Goal: Check status: Check status

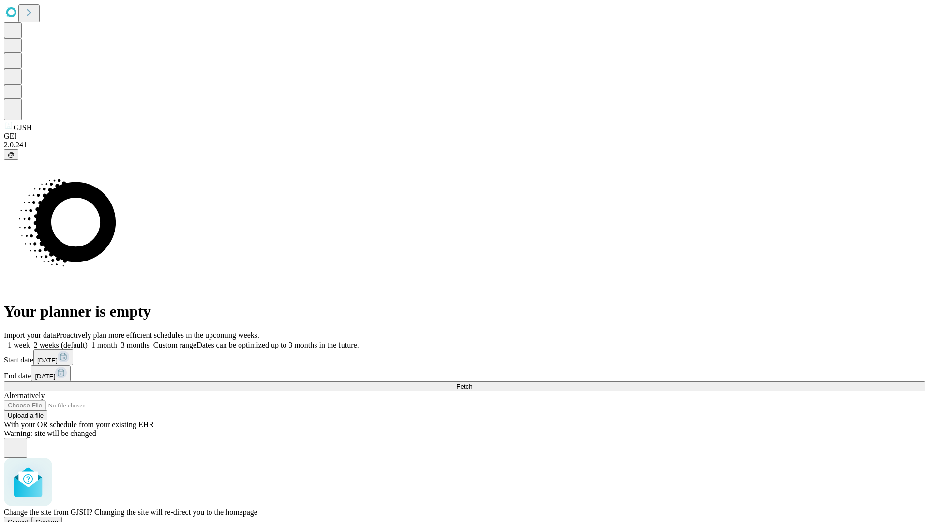
click at [59, 519] on span "Confirm" at bounding box center [47, 522] width 23 height 7
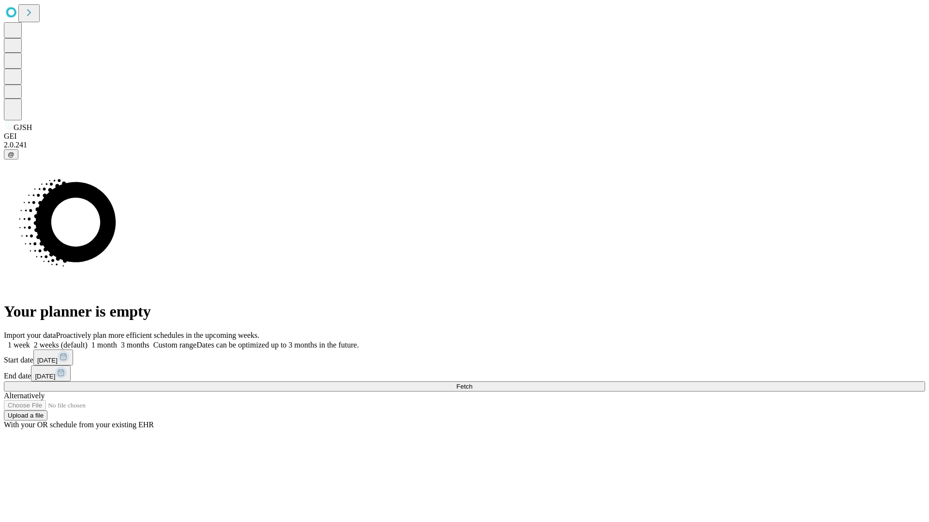
click at [88, 341] on label "2 weeks (default)" at bounding box center [59, 345] width 58 height 8
click at [472, 383] on span "Fetch" at bounding box center [464, 386] width 16 height 7
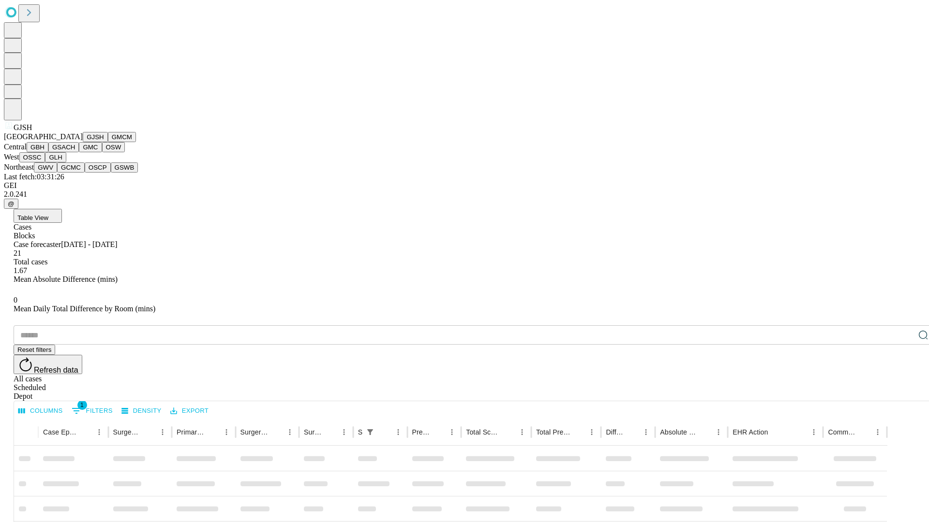
click at [108, 142] on button "GMCM" at bounding box center [122, 137] width 28 height 10
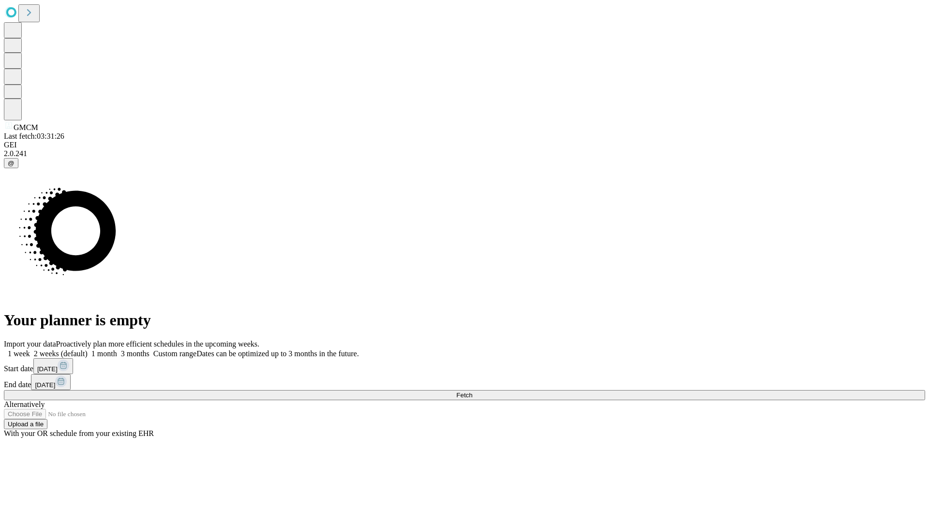
click at [472, 392] on span "Fetch" at bounding box center [464, 395] width 16 height 7
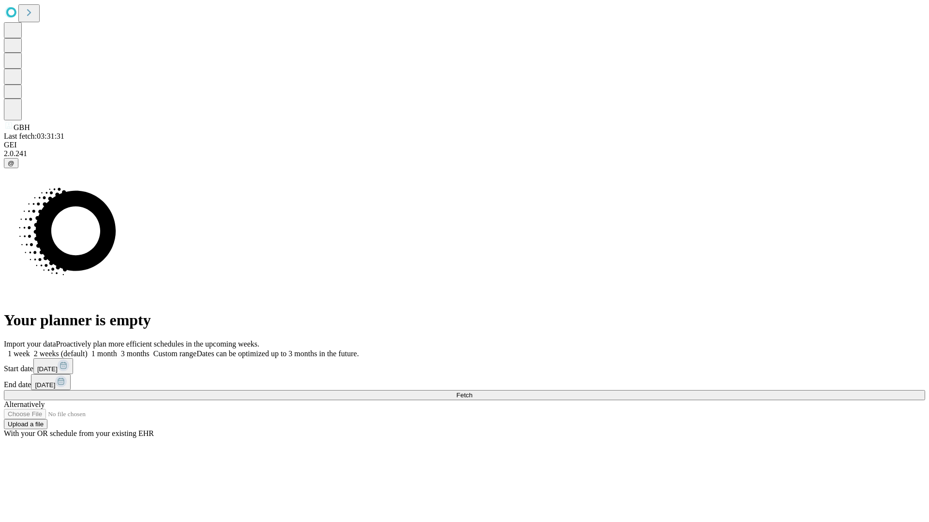
click at [88, 350] on label "2 weeks (default)" at bounding box center [59, 354] width 58 height 8
click at [472, 392] on span "Fetch" at bounding box center [464, 395] width 16 height 7
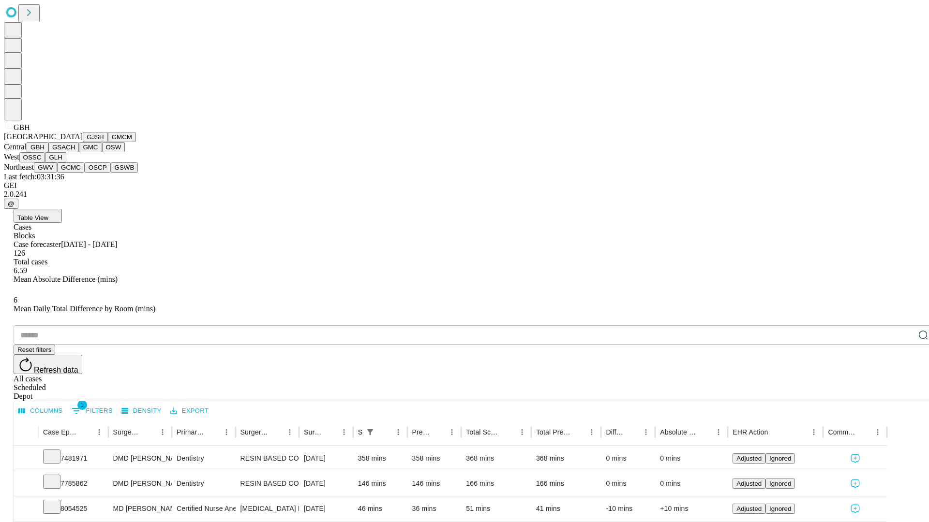
click at [75, 152] on button "GSACH" at bounding box center [63, 147] width 30 height 10
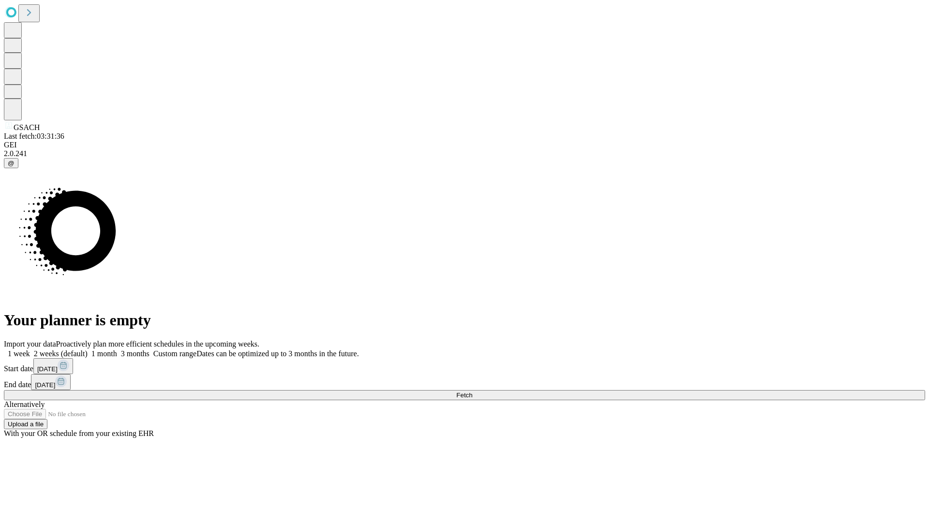
click at [88, 350] on label "2 weeks (default)" at bounding box center [59, 354] width 58 height 8
click at [472, 392] on span "Fetch" at bounding box center [464, 395] width 16 height 7
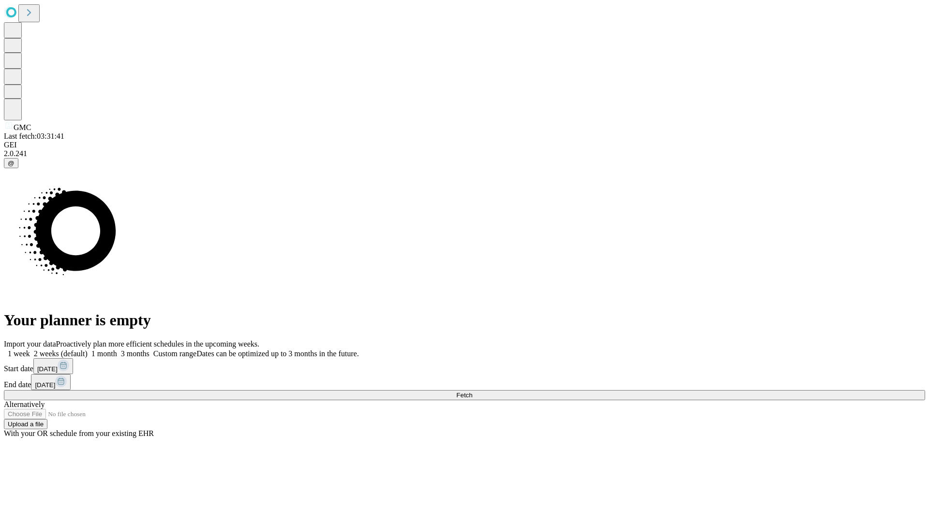
click at [472, 392] on span "Fetch" at bounding box center [464, 395] width 16 height 7
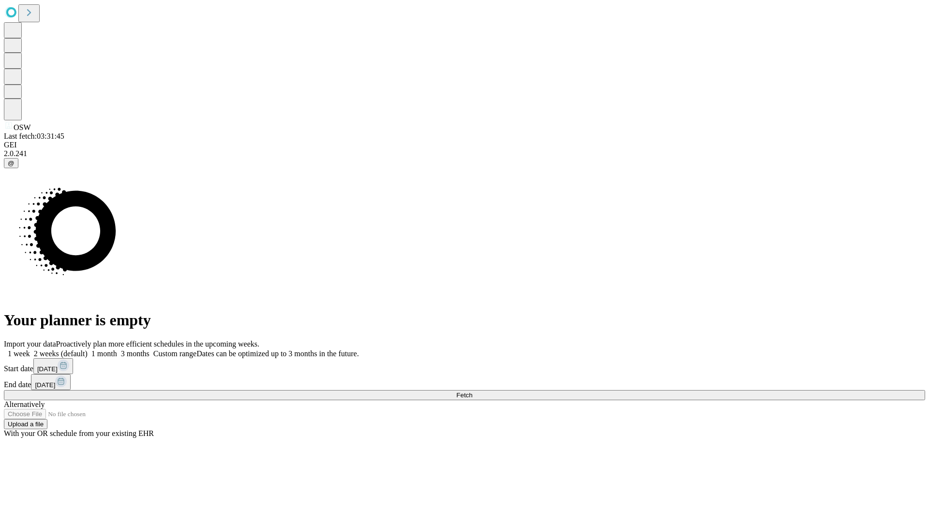
click at [88, 350] on label "2 weeks (default)" at bounding box center [59, 354] width 58 height 8
click at [472, 392] on span "Fetch" at bounding box center [464, 395] width 16 height 7
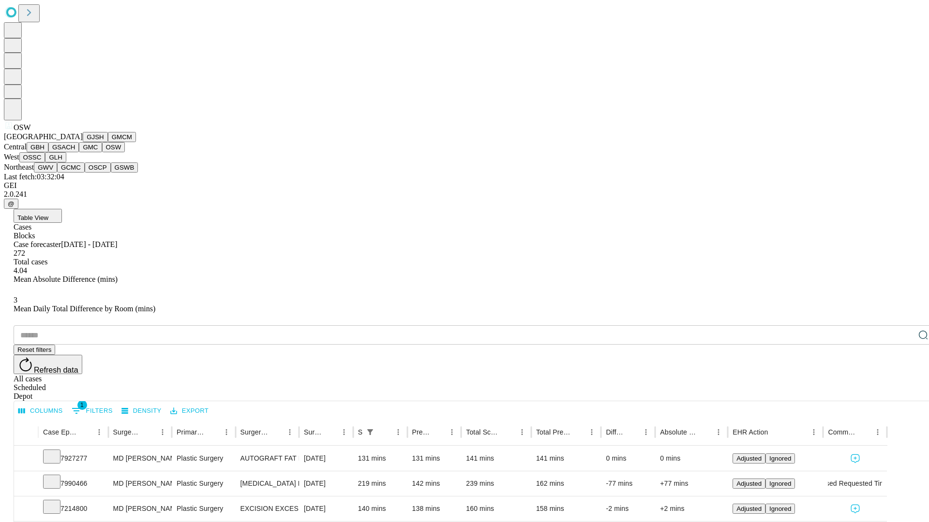
click at [45, 163] on button "OSSC" at bounding box center [32, 157] width 26 height 10
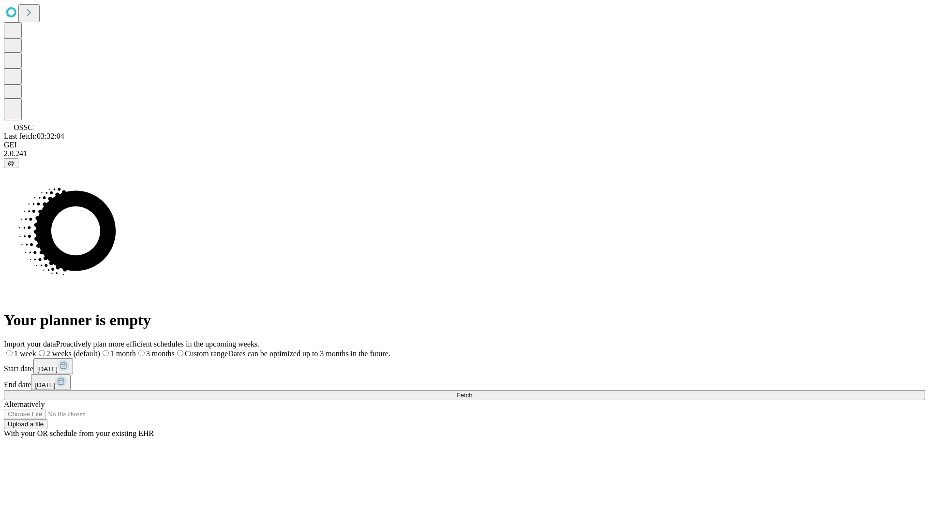
click at [472, 392] on span "Fetch" at bounding box center [464, 395] width 16 height 7
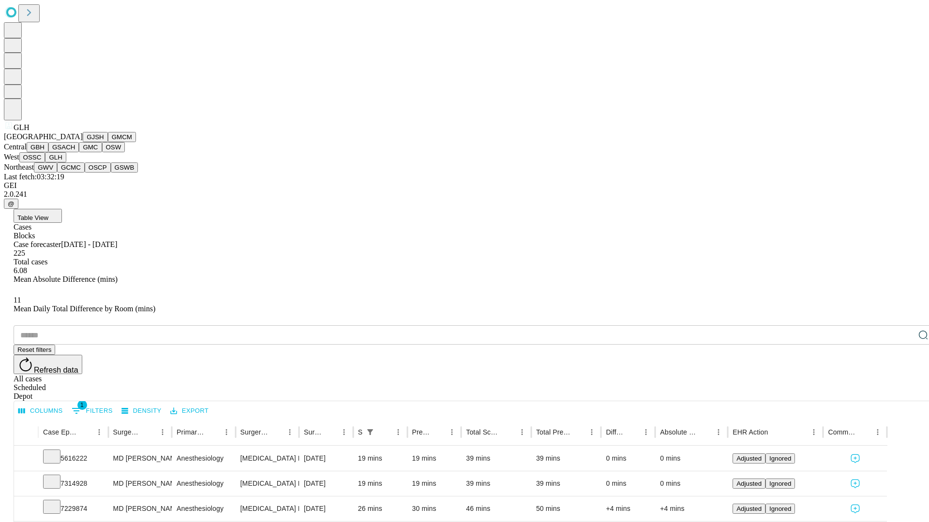
click at [57, 173] on button "GWV" at bounding box center [45, 168] width 23 height 10
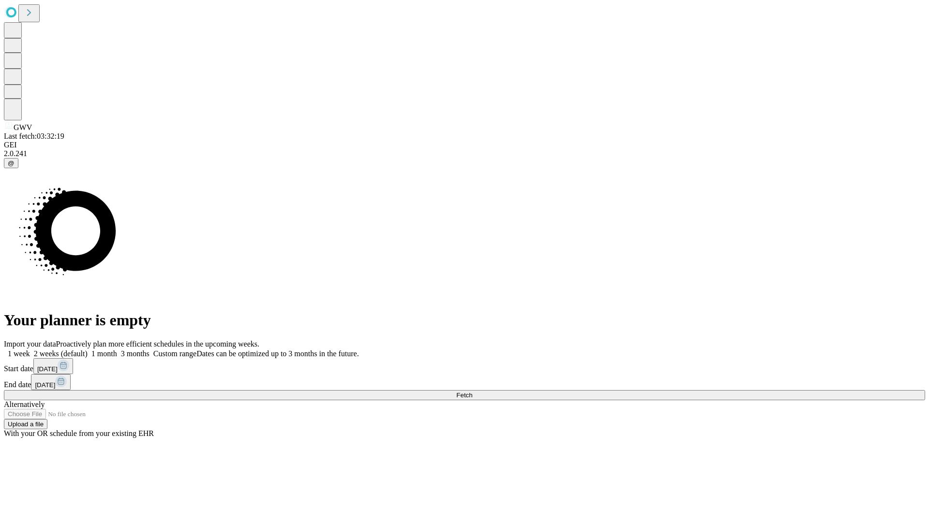
click at [88, 350] on label "2 weeks (default)" at bounding box center [59, 354] width 58 height 8
click at [472, 392] on span "Fetch" at bounding box center [464, 395] width 16 height 7
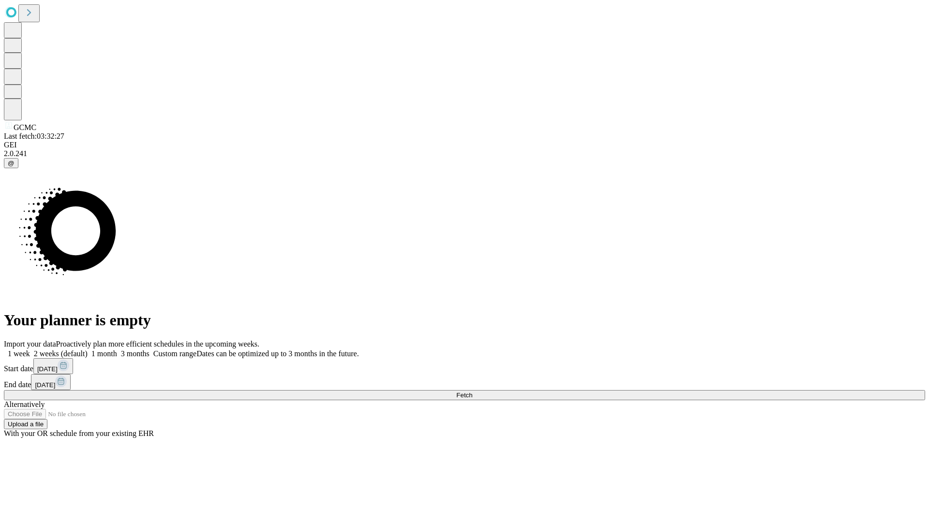
click at [88, 350] on label "2 weeks (default)" at bounding box center [59, 354] width 58 height 8
click at [472, 392] on span "Fetch" at bounding box center [464, 395] width 16 height 7
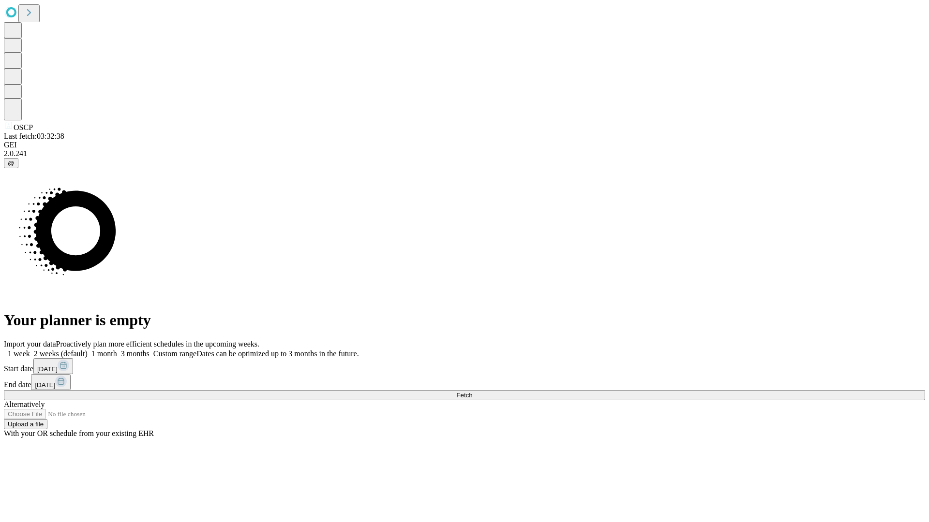
click at [88, 350] on label "2 weeks (default)" at bounding box center [59, 354] width 58 height 8
click at [472, 392] on span "Fetch" at bounding box center [464, 395] width 16 height 7
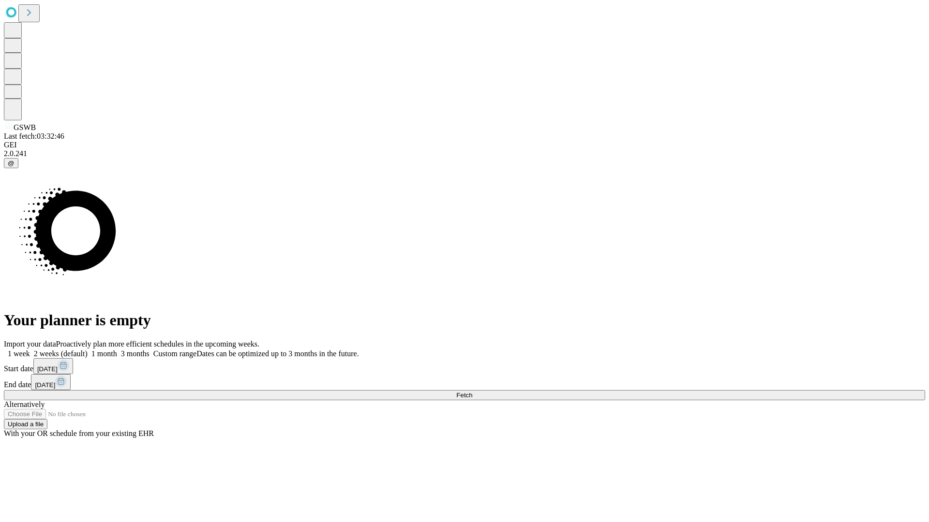
click at [88, 350] on label "2 weeks (default)" at bounding box center [59, 354] width 58 height 8
click at [472, 392] on span "Fetch" at bounding box center [464, 395] width 16 height 7
